Goal: Task Accomplishment & Management: Manage account settings

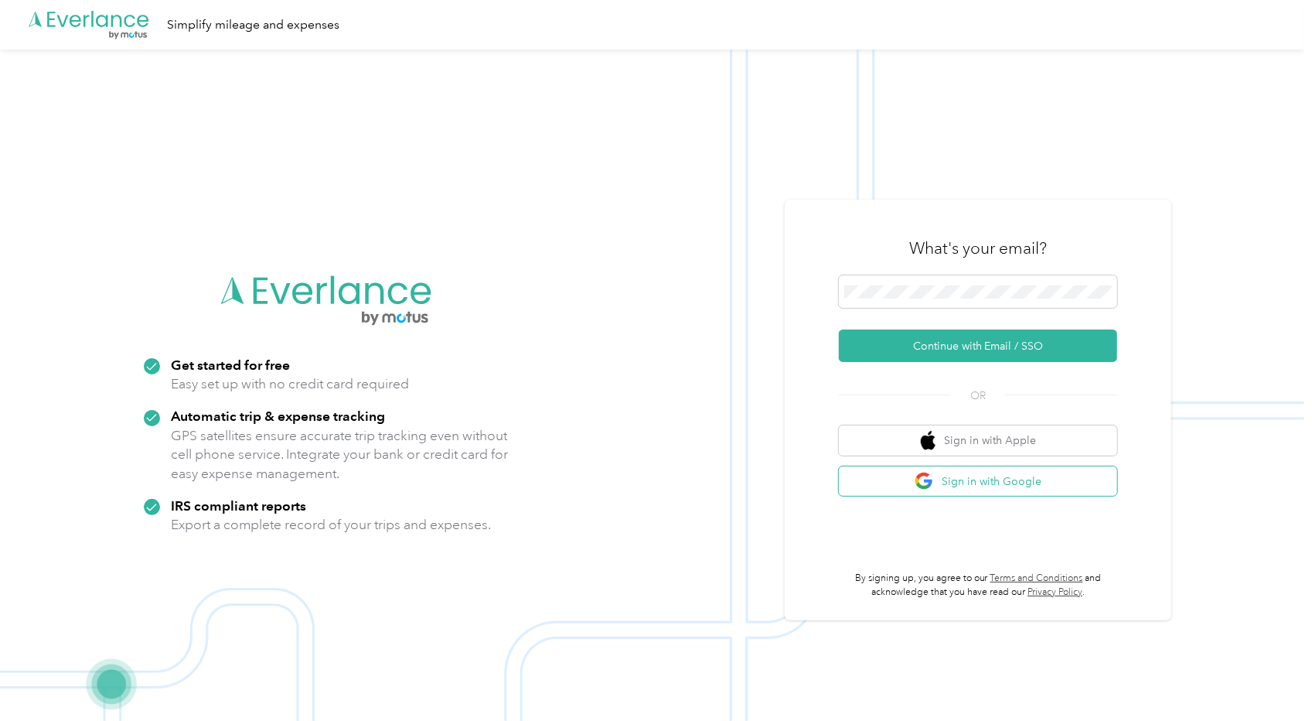
click at [966, 475] on button "Sign in with Google" at bounding box center [978, 481] width 278 height 30
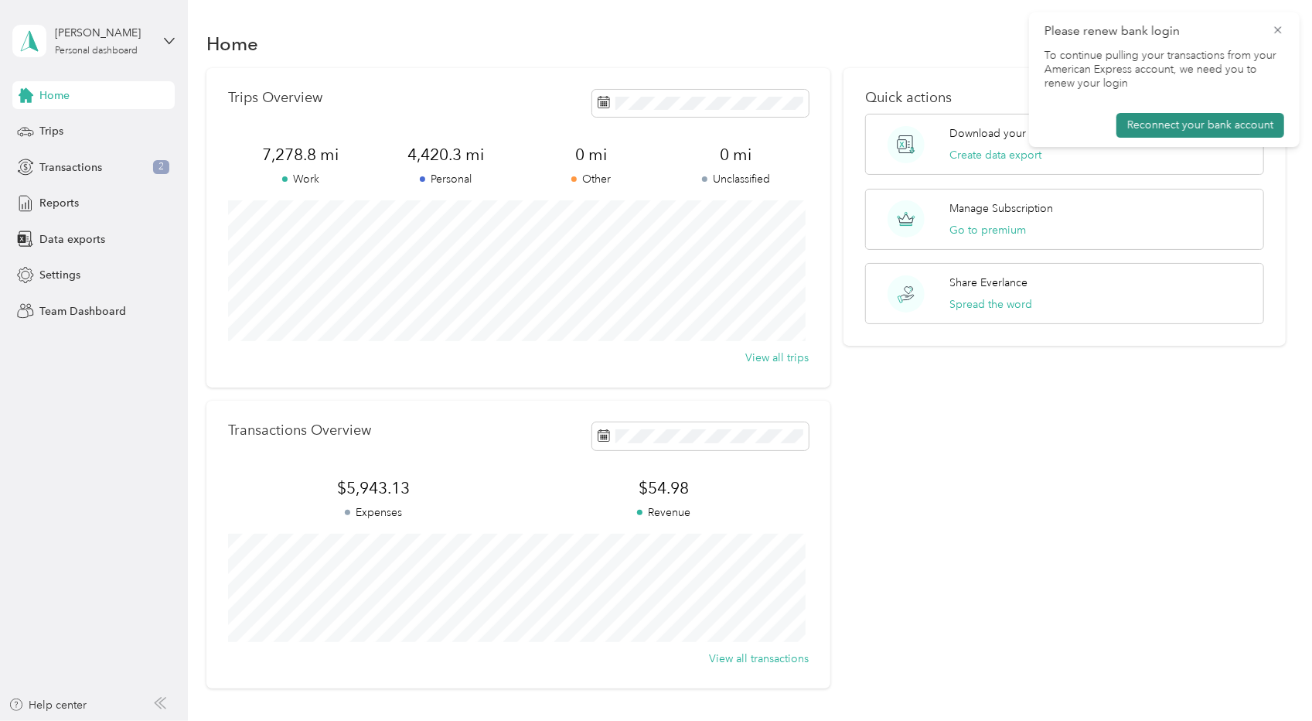
click at [1197, 124] on button "Reconnect your bank account" at bounding box center [1200, 125] width 168 height 25
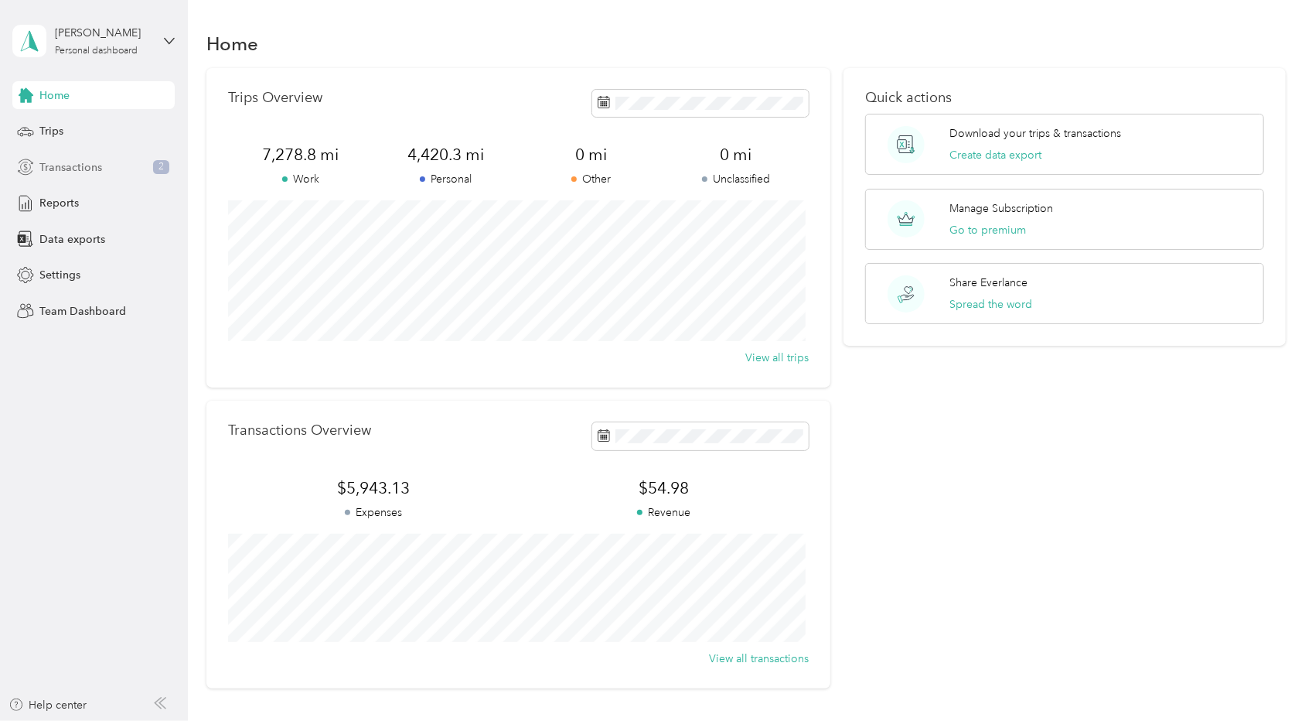
click at [76, 163] on span "Transactions" at bounding box center [70, 167] width 63 height 16
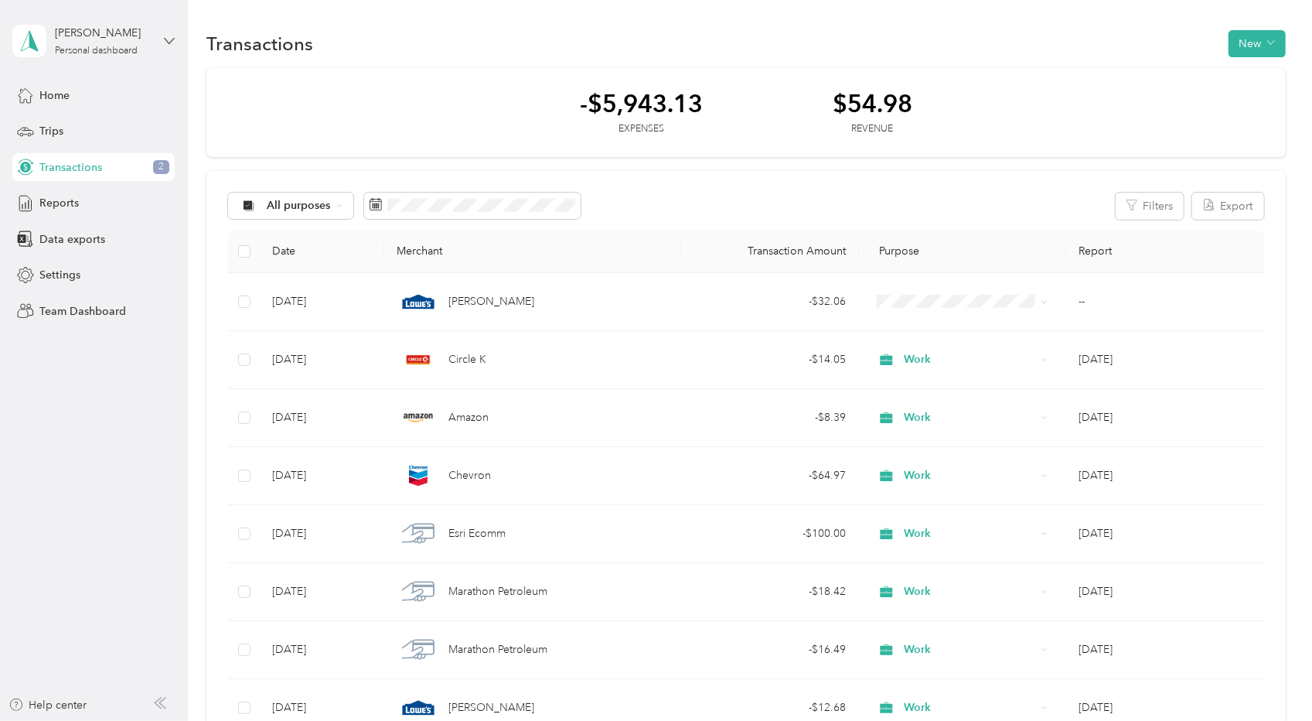
click at [164, 41] on icon at bounding box center [169, 41] width 11 height 11
click at [63, 121] on div "Log out" at bounding box center [56, 126] width 60 height 16
